Goal: Information Seeking & Learning: Learn about a topic

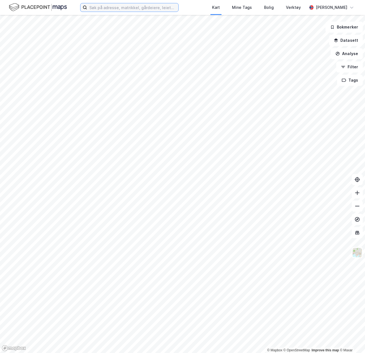
click at [115, 8] on input at bounding box center [132, 7] width 91 height 8
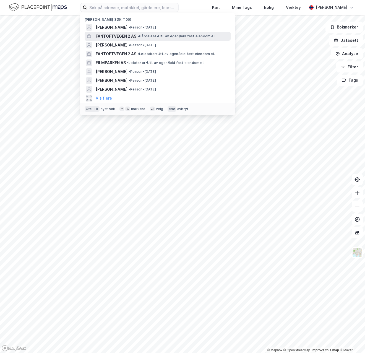
click at [127, 38] on span "FANTOFTVEGEN 2 AS" at bounding box center [116, 36] width 41 height 7
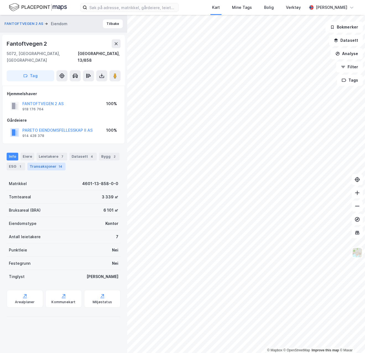
click at [41, 162] on div "Transaksjoner 14" at bounding box center [46, 166] width 38 height 8
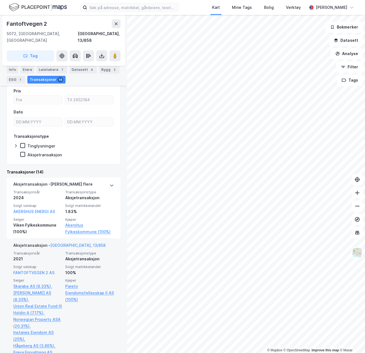
scroll to position [111, 0]
